Goal: Task Accomplishment & Management: Use online tool/utility

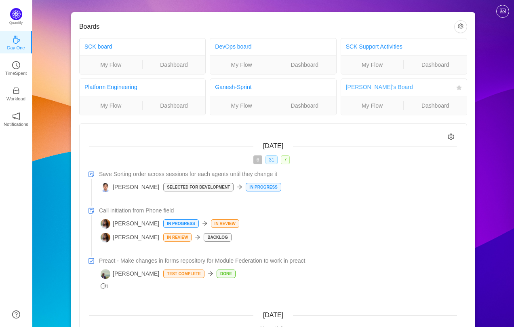
click at [357, 86] on link "[PERSON_NAME]'s Board" at bounding box center [379, 87] width 67 height 6
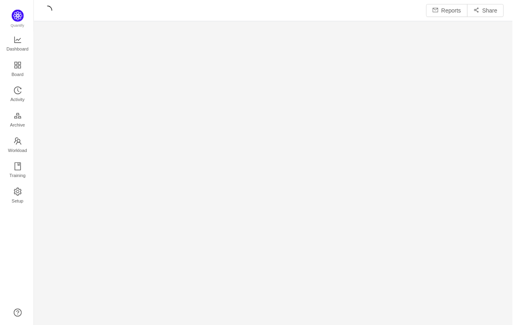
scroll to position [327, 482]
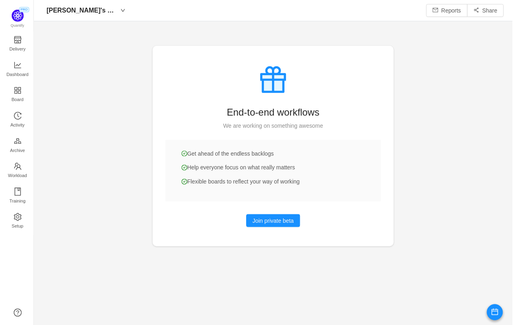
scroll to position [325, 482]
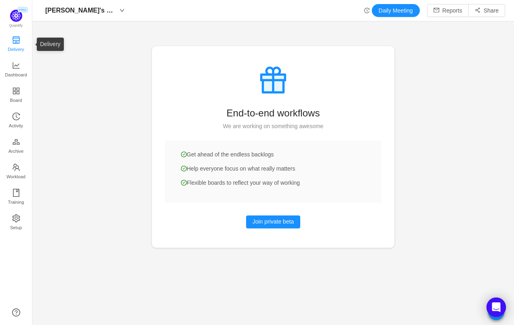
click at [15, 45] on span "Delivery" at bounding box center [16, 49] width 16 height 16
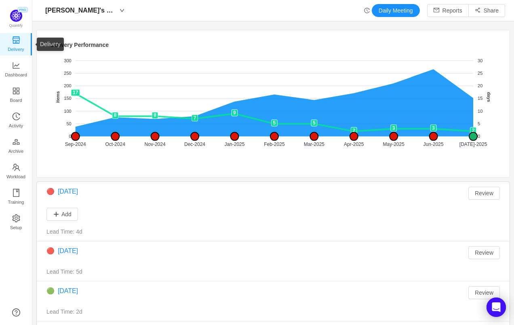
click at [10, 48] on span "Delivery" at bounding box center [16, 49] width 16 height 16
click at [15, 71] on span "Dashboard" at bounding box center [16, 75] width 22 height 16
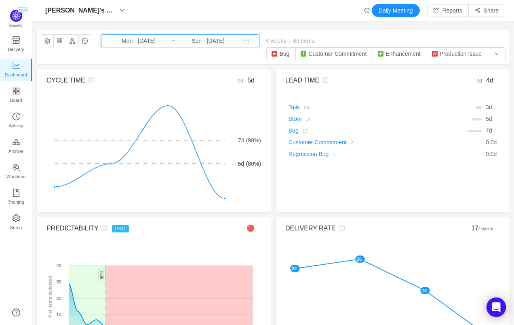
click at [228, 45] on span "Mon - [DATE] ~ Sun - [DATE]" at bounding box center [180, 40] width 158 height 13
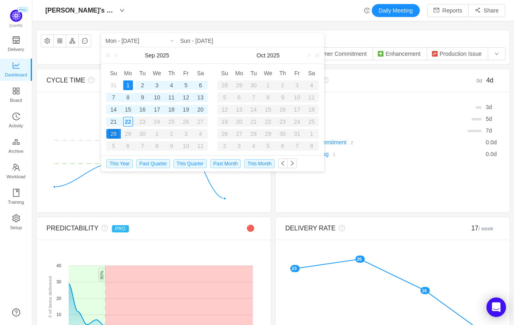
click at [171, 96] on div "11" at bounding box center [171, 98] width 10 height 10
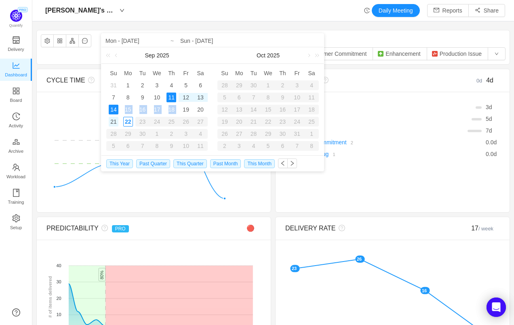
drag, startPoint x: 181, startPoint y: 109, endPoint x: 117, endPoint y: 118, distance: 65.3
click at [117, 114] on tr "14 15 16 17 18 19 20" at bounding box center [156, 109] width 101 height 12
click at [126, 121] on div "22" at bounding box center [128, 122] width 10 height 10
type input "Thu - [DATE]"
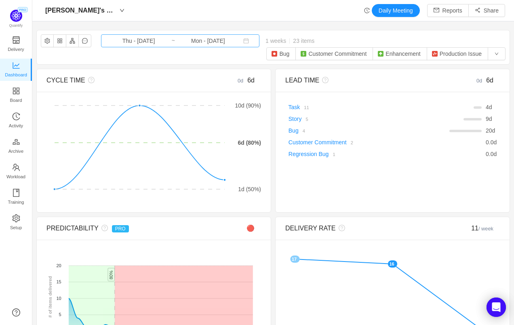
click at [194, 40] on input "Mon - [DATE]" at bounding box center [207, 40] width 65 height 9
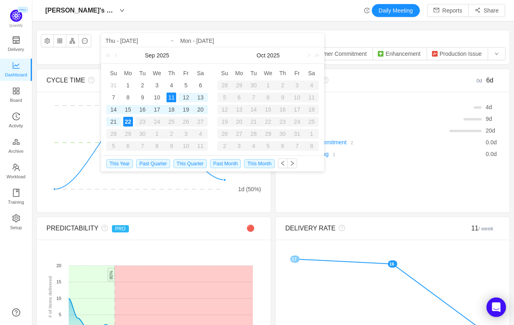
click at [171, 108] on div "18" at bounding box center [171, 110] width 10 height 10
click at [171, 97] on div "11" at bounding box center [171, 98] width 10 height 10
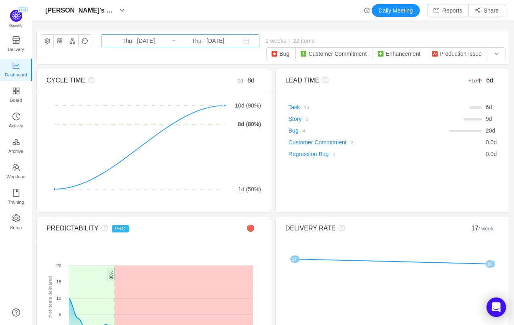
click at [224, 41] on input "Thu - [DATE]" at bounding box center [207, 40] width 65 height 9
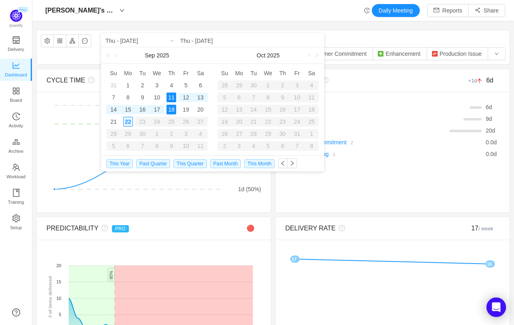
click at [131, 120] on div "22" at bounding box center [128, 122] width 10 height 10
click at [171, 97] on div "11" at bounding box center [171, 98] width 10 height 10
type input "Mon - [DATE]"
